Goal: Information Seeking & Learning: Learn about a topic

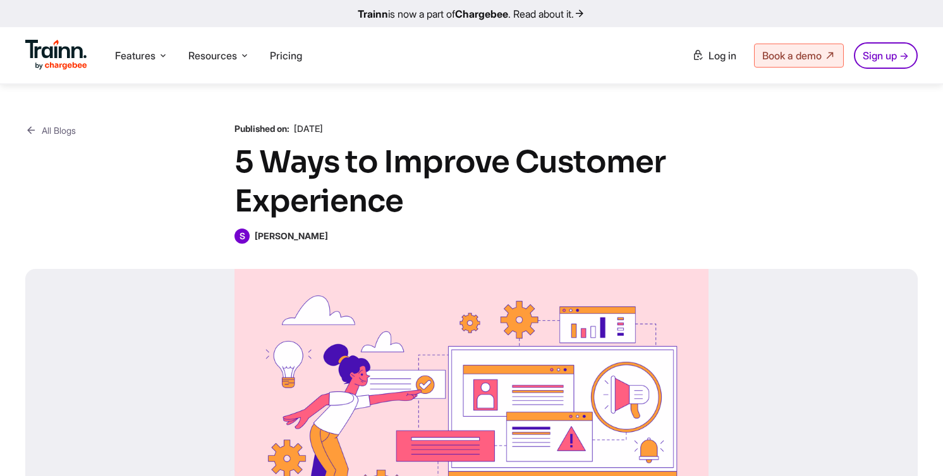
scroll to position [2686, 0]
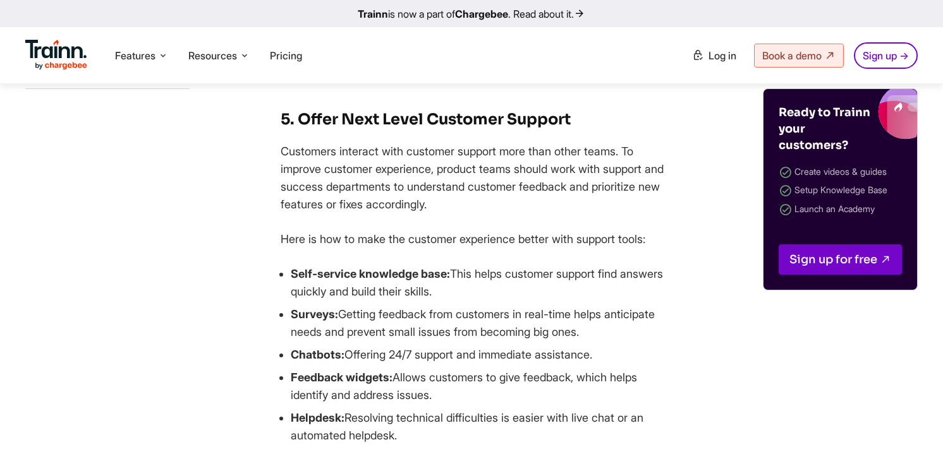
click at [490, 301] on li "Self-service knowledge base: This helps customer support find answers quickly a…" at bounding box center [482, 282] width 382 height 35
click at [525, 364] on li "Chatbots: Offering 24/7 support and immediate assistance." at bounding box center [482, 355] width 382 height 18
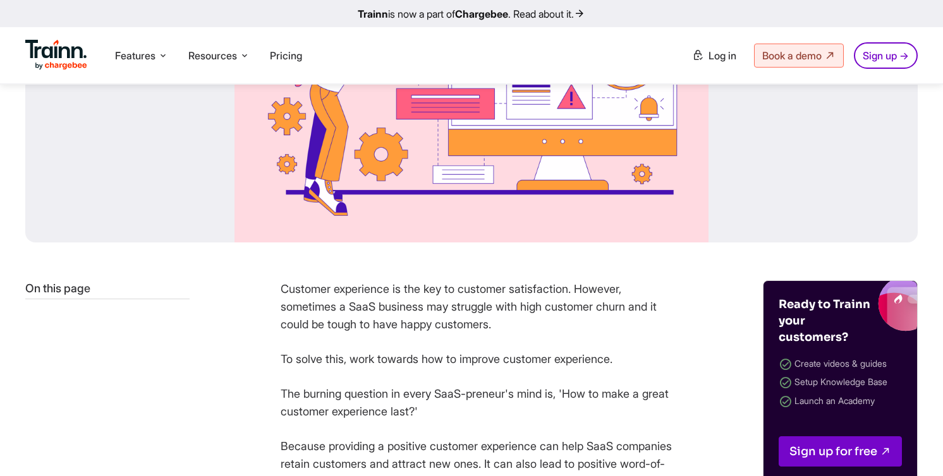
scroll to position [0, 0]
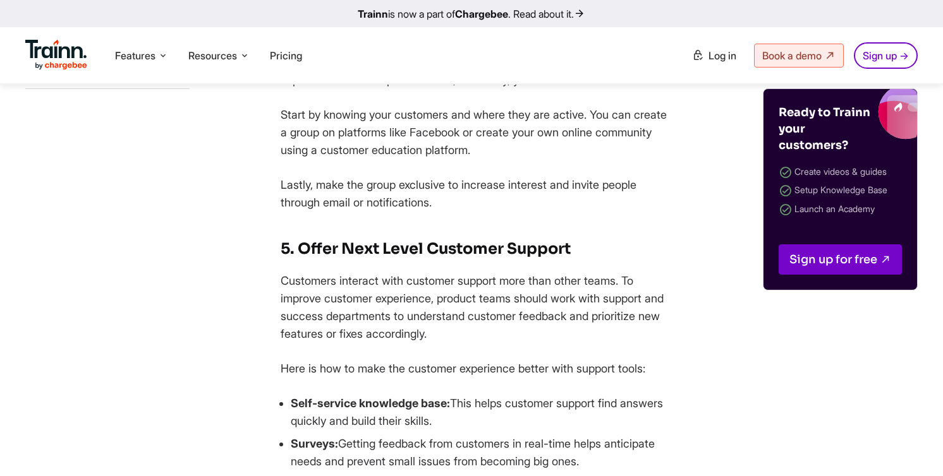
scroll to position [2587, 0]
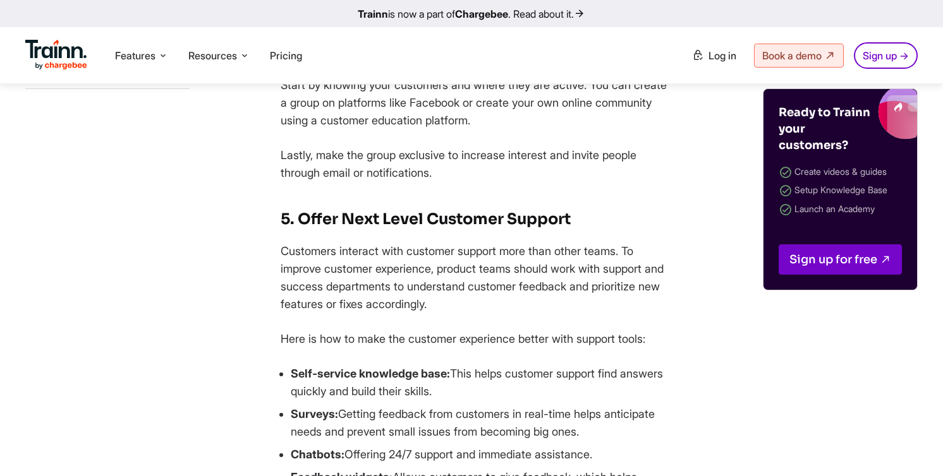
click at [576, 182] on p "Lastly, make the group exclusive to increase interest and invite people through…" at bounding box center [477, 164] width 392 height 35
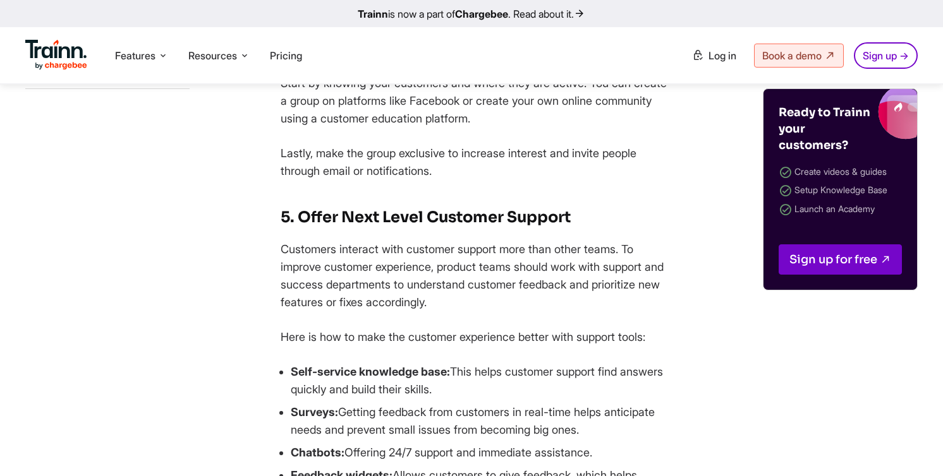
scroll to position [2589, 0]
click at [592, 311] on p "Customers interact with customer support more than other teams. To improve cust…" at bounding box center [477, 275] width 392 height 71
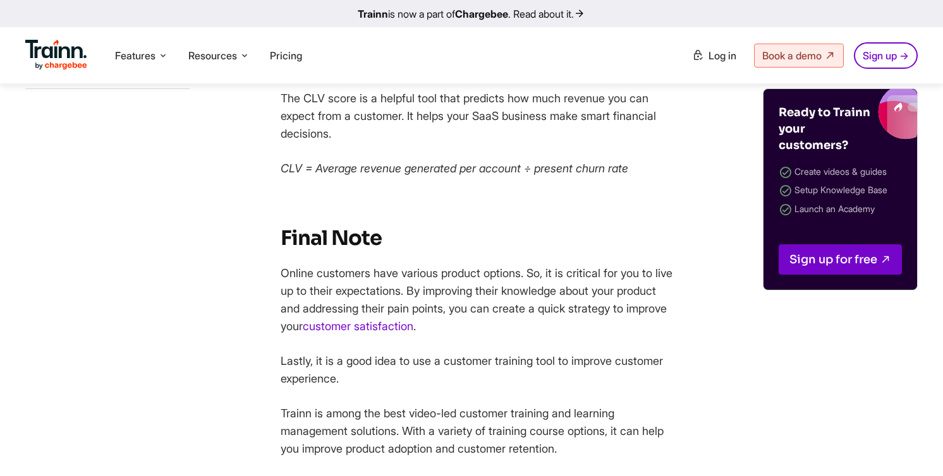
scroll to position [3839, 0]
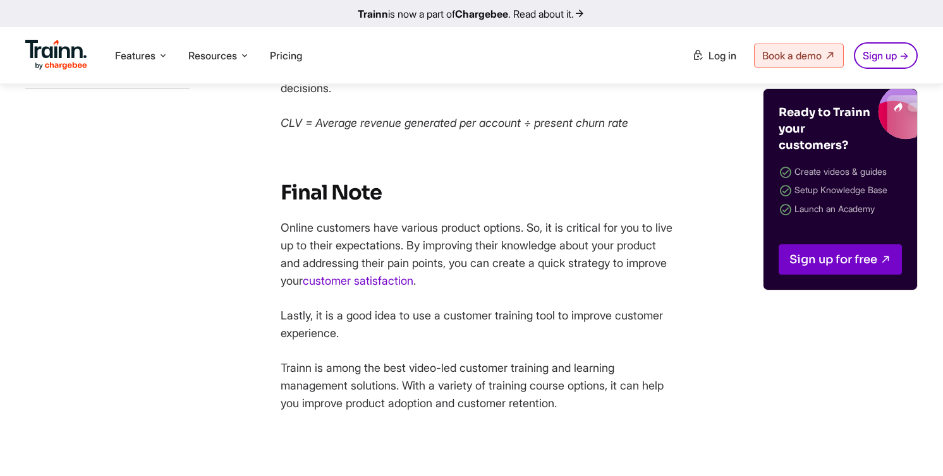
scroll to position [3885, 0]
click at [530, 291] on p "Online customers have various product options. So, it is critical for you to li…" at bounding box center [477, 255] width 392 height 71
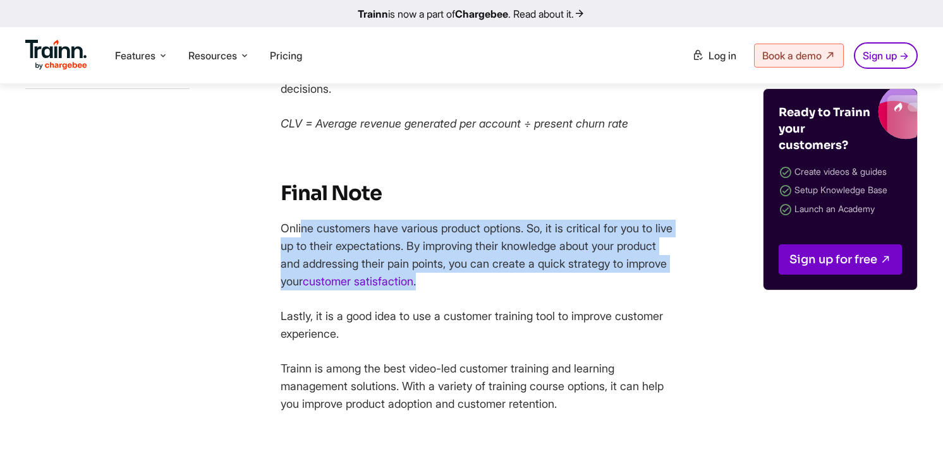
drag, startPoint x: 515, startPoint y: 332, endPoint x: 300, endPoint y: 284, distance: 220.6
click at [300, 284] on p "Online customers have various product options. So, it is critical for you to li…" at bounding box center [477, 255] width 392 height 71
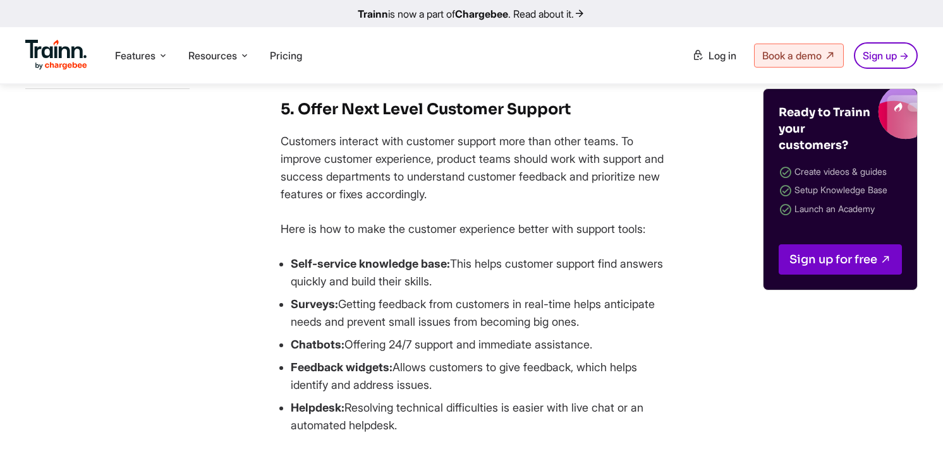
scroll to position [2697, 0]
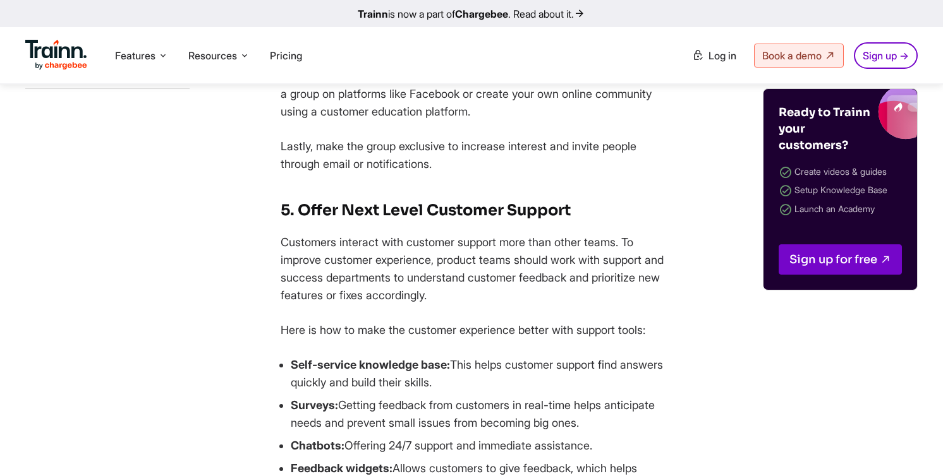
scroll to position [2599, 0]
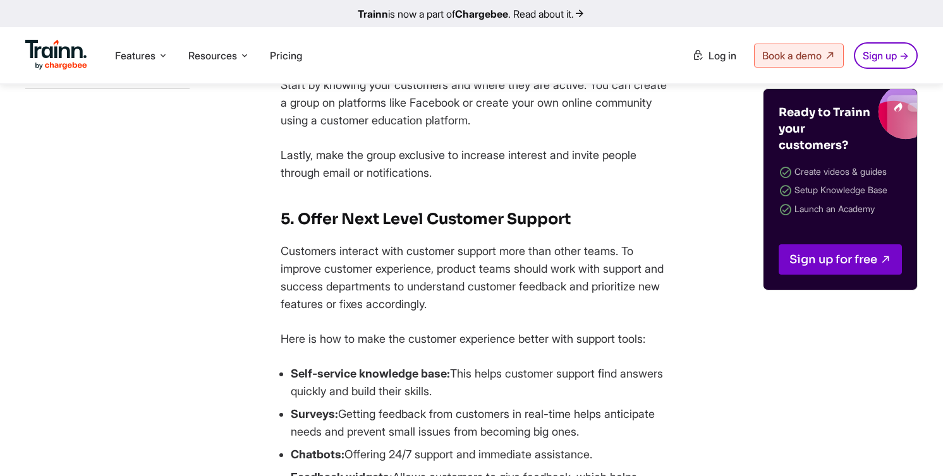
scroll to position [2586, 0]
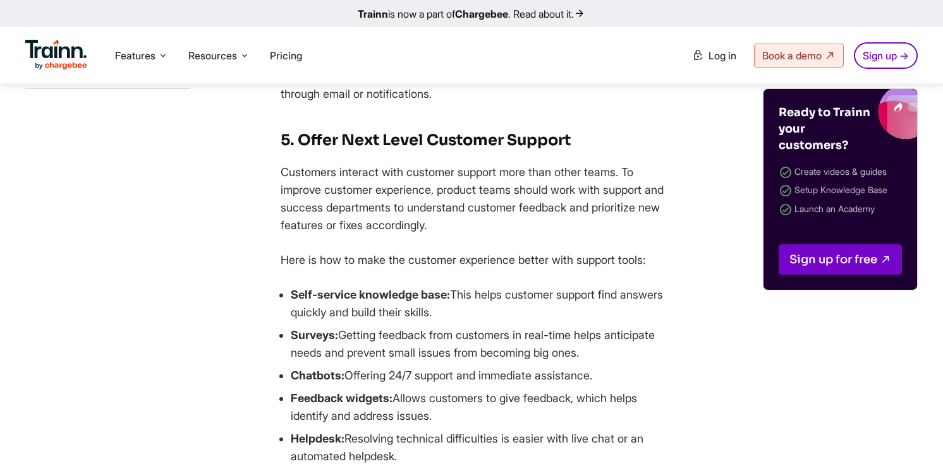
scroll to position [2672, 0]
